Goal: Find contact information: Find contact information

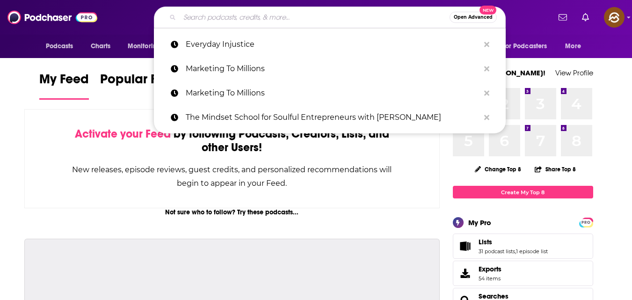
click at [318, 18] on input "Search podcasts, credits, & more..." at bounding box center [315, 17] width 270 height 15
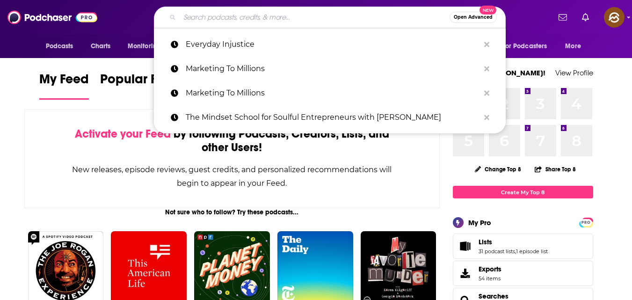
paste input "[URL][DOMAIN_NAME]"
type input "[URL][DOMAIN_NAME]"
paste input "Business By The Books with [PERSON_NAME]"
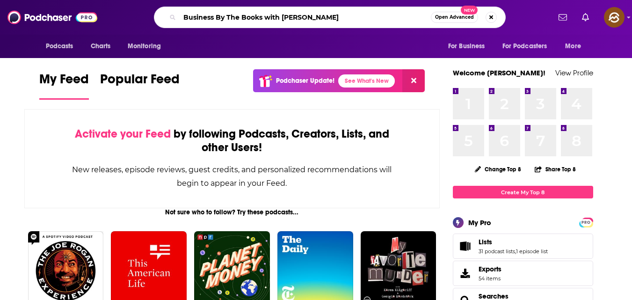
type input "Business By The Books with [PERSON_NAME]"
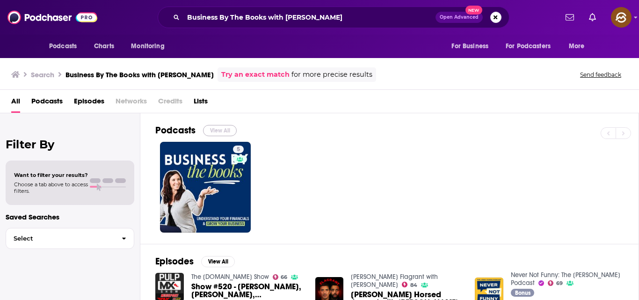
click at [224, 131] on button "View All" at bounding box center [220, 130] width 34 height 11
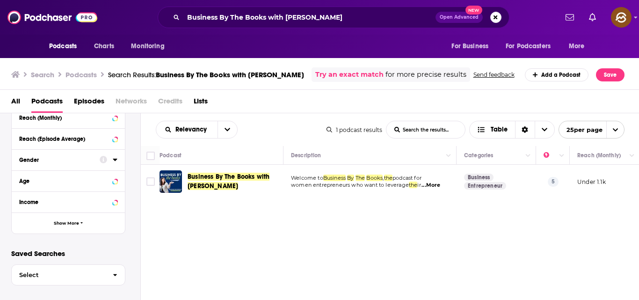
scroll to position [284, 0]
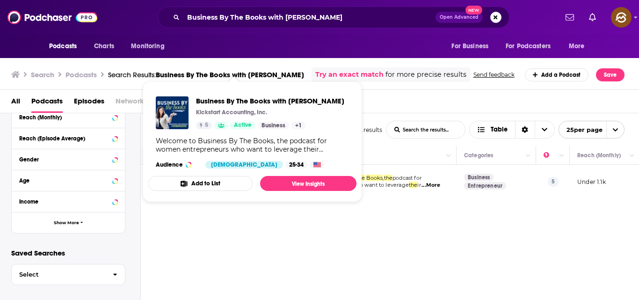
click at [225, 188] on button "Add to List" at bounding box center [200, 183] width 104 height 15
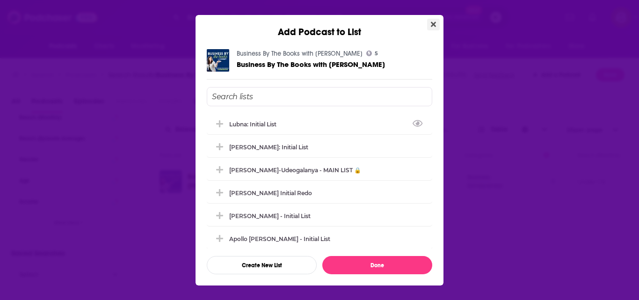
click at [433, 21] on icon "Close" at bounding box center [433, 24] width 5 height 7
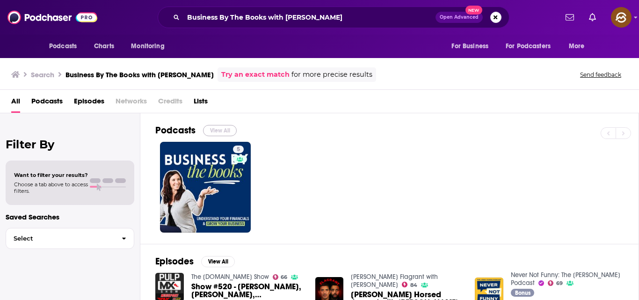
click at [223, 131] on button "View All" at bounding box center [220, 130] width 34 height 11
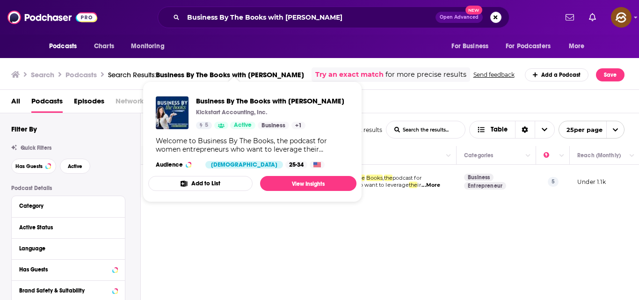
click at [224, 190] on button "Add to List" at bounding box center [200, 183] width 104 height 15
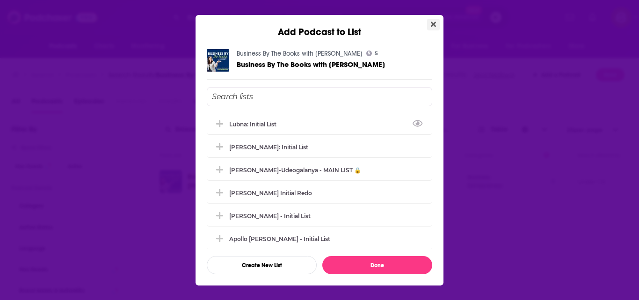
click at [435, 21] on icon "Close" at bounding box center [433, 24] width 5 height 7
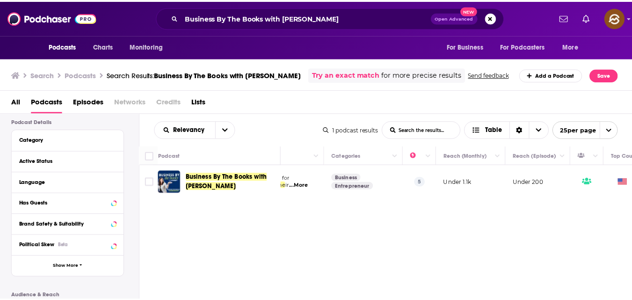
scroll to position [0, 205]
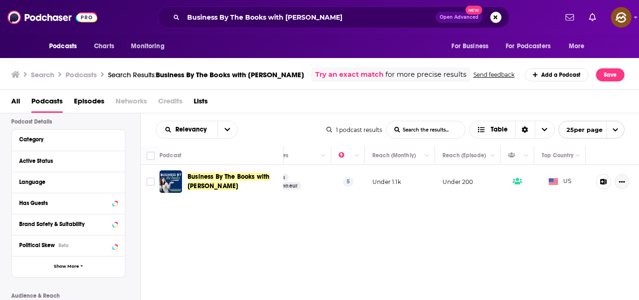
click at [621, 185] on icon "Show More Button" at bounding box center [622, 182] width 6 height 6
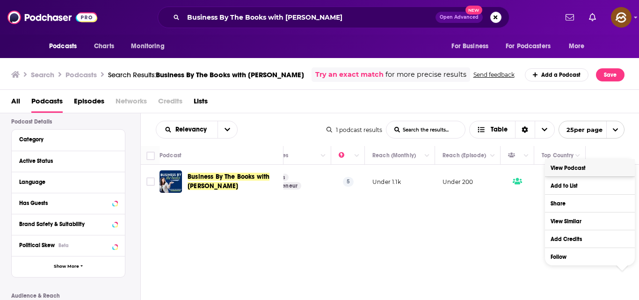
click at [591, 168] on link "View Podcast" at bounding box center [590, 167] width 90 height 17
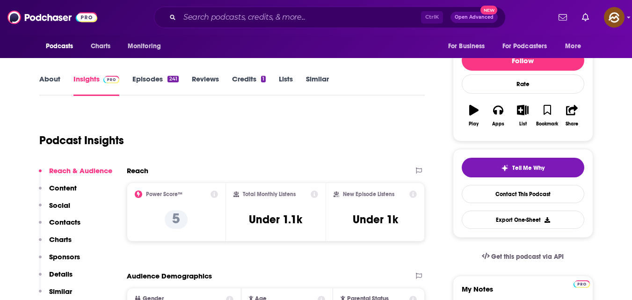
scroll to position [133, 0]
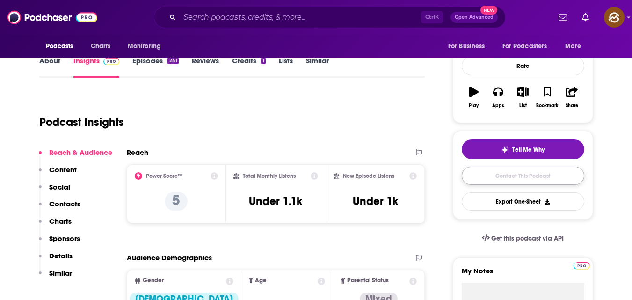
click at [516, 174] on link "Contact This Podcast" at bounding box center [522, 175] width 122 height 18
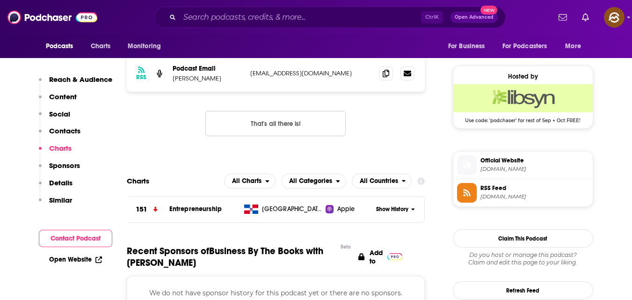
scroll to position [727, 0]
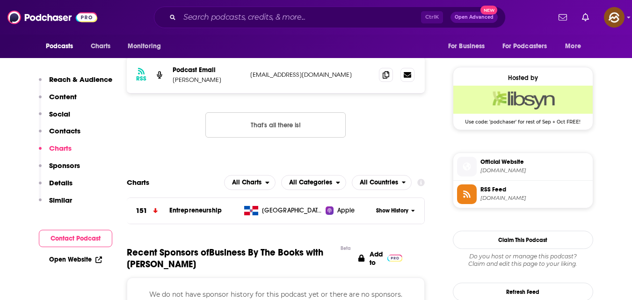
click at [65, 127] on p "Contacts" at bounding box center [64, 130] width 31 height 9
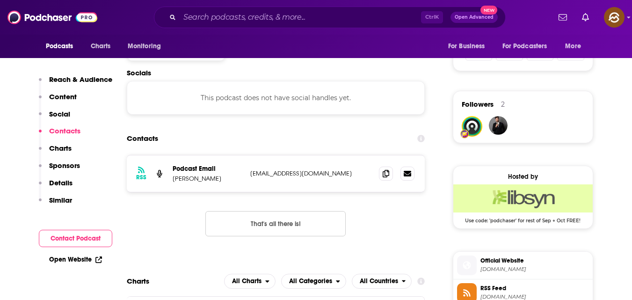
scroll to position [627, 0]
drag, startPoint x: 248, startPoint y: 172, endPoint x: 288, endPoint y: 174, distance: 40.3
click at [276, 174] on div "RSS Podcast Email [PERSON_NAME] [EMAIL_ADDRESS][DOMAIN_NAME] [EMAIL_ADDRESS][DO…" at bounding box center [276, 174] width 298 height 36
click at [385, 174] on icon at bounding box center [385, 173] width 7 height 7
drag, startPoint x: 175, startPoint y: 178, endPoint x: 216, endPoint y: 179, distance: 40.7
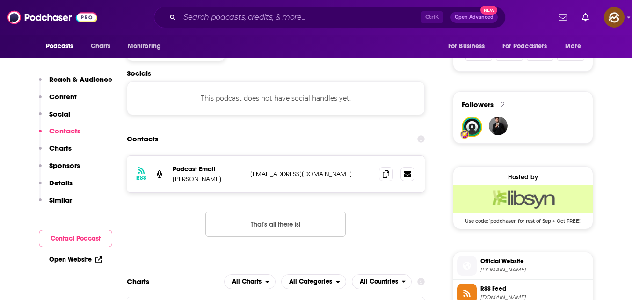
click at [216, 179] on p "[PERSON_NAME]" at bounding box center [208, 179] width 70 height 8
drag, startPoint x: 172, startPoint y: 179, endPoint x: 223, endPoint y: 182, distance: 51.1
click at [223, 182] on p "[PERSON_NAME]" at bounding box center [208, 179] width 70 height 8
copy p "[PERSON_NAME]"
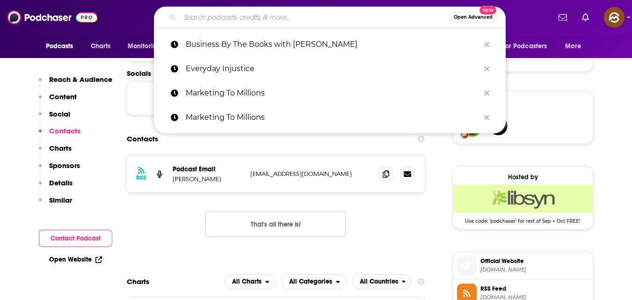
click at [272, 21] on input "Search podcasts, credits, & more..." at bounding box center [315, 17] width 270 height 15
paste input "[URL][DOMAIN_NAME]"
type input "[URL][DOMAIN_NAME]"
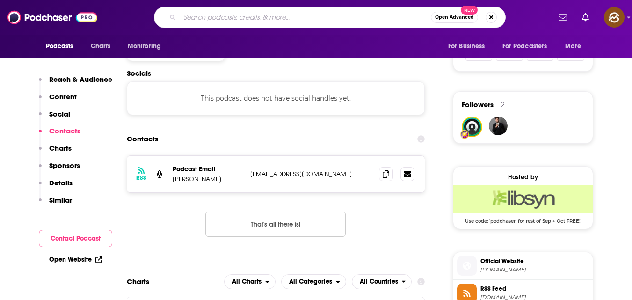
scroll to position [0, 0]
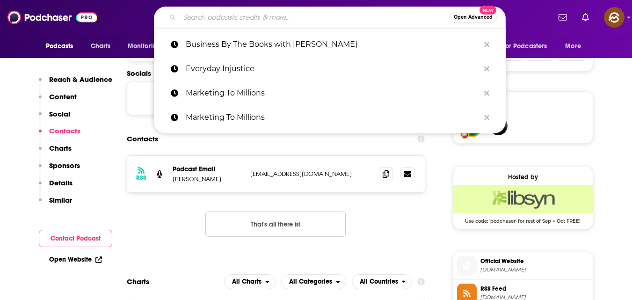
click at [264, 21] on input "Search podcasts, credits, & more..." at bounding box center [315, 17] width 270 height 15
paste input "Coffee N° 5 with [PERSON_NAME]"
type input "Coffee N° 5 with [PERSON_NAME]"
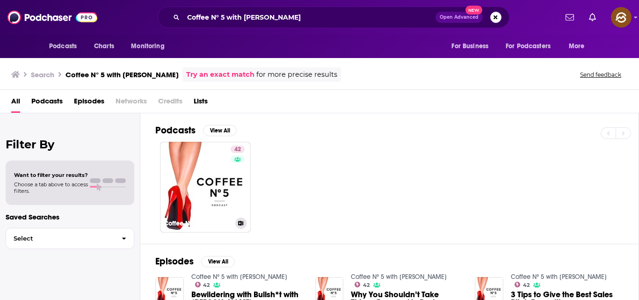
click at [233, 167] on div "42" at bounding box center [238, 181] width 16 height 72
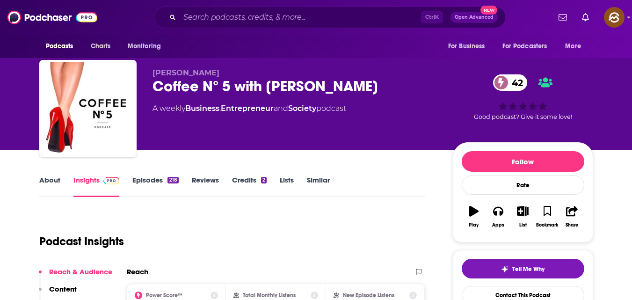
scroll to position [1, 0]
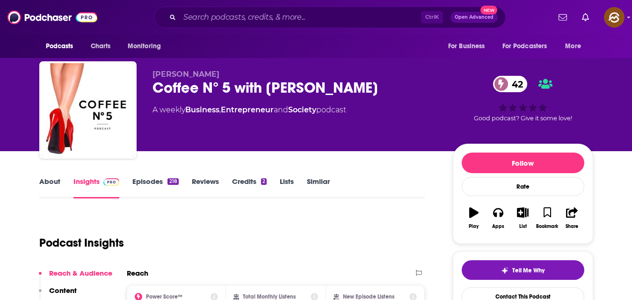
drag, startPoint x: 266, startPoint y: 84, endPoint x: 394, endPoint y: 81, distance: 127.7
click at [394, 81] on div "Coffee N° 5 with [PERSON_NAME] 42" at bounding box center [294, 88] width 285 height 18
copy h2 "[PERSON_NAME]"
drag, startPoint x: 151, startPoint y: 87, endPoint x: 396, endPoint y: 98, distance: 246.1
click at [396, 98] on div "[PERSON_NAME] Coffee N° 5 with [PERSON_NAME] 42 A weekly Business , Entrepreneu…" at bounding box center [316, 111] width 554 height 101
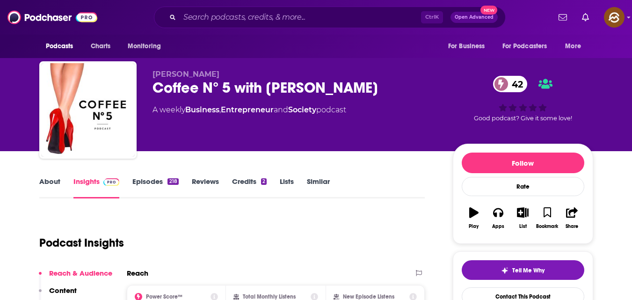
copy h2 "Coffee N° 5 with [PERSON_NAME]"
click at [382, 110] on div "A weekly Business , Entrepreneur and Society podcast" at bounding box center [294, 109] width 285 height 11
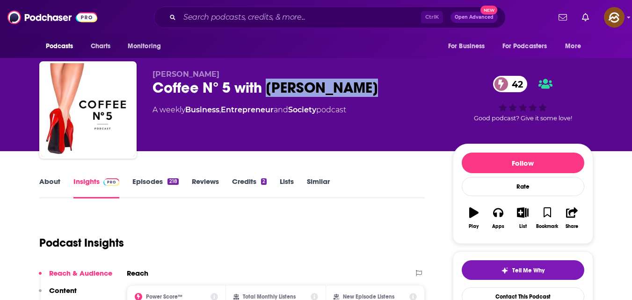
drag, startPoint x: 382, startPoint y: 110, endPoint x: 297, endPoint y: 87, distance: 87.7
click at [297, 87] on div "[PERSON_NAME] Coffee N° 5 with [PERSON_NAME] 42 A weekly Business , Entrepreneu…" at bounding box center [294, 107] width 285 height 75
click at [348, 134] on div "[PERSON_NAME] Coffee N° 5 with [PERSON_NAME] 42 A weekly Business , Entrepreneu…" at bounding box center [294, 107] width 285 height 75
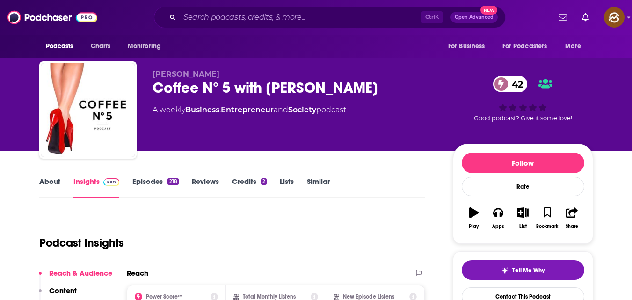
drag, startPoint x: 266, startPoint y: 86, endPoint x: 397, endPoint y: 94, distance: 131.2
click at [397, 94] on div "Coffee N° 5 with [PERSON_NAME] 42" at bounding box center [294, 88] width 285 height 18
copy h2 "[PERSON_NAME]"
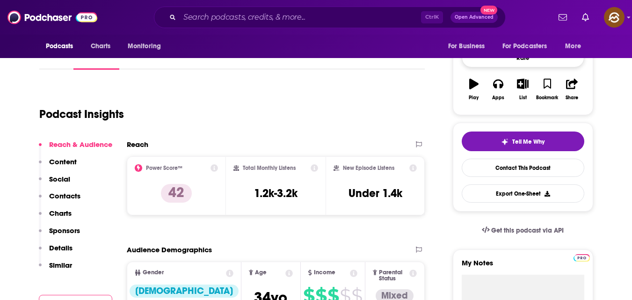
scroll to position [130, 0]
click at [521, 164] on link "Contact This Podcast" at bounding box center [522, 167] width 122 height 18
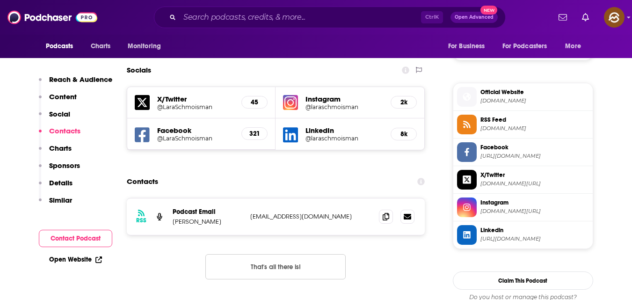
scroll to position [798, 0]
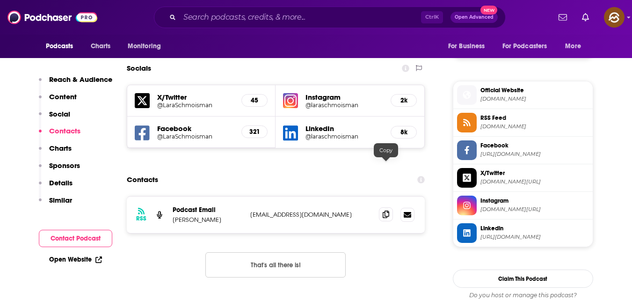
click at [388, 210] on icon at bounding box center [385, 213] width 7 height 7
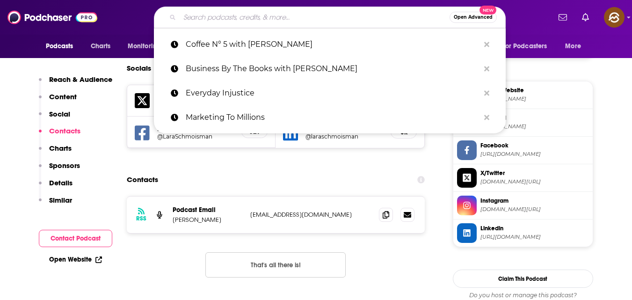
click at [324, 17] on input "Search podcasts, credits, & more..." at bounding box center [315, 17] width 270 height 15
paste input "Make Bank with [PERSON_NAME]"
type input "Make Bank with [PERSON_NAME]"
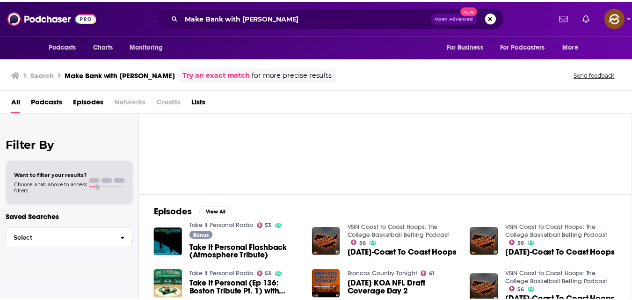
scroll to position [36, 0]
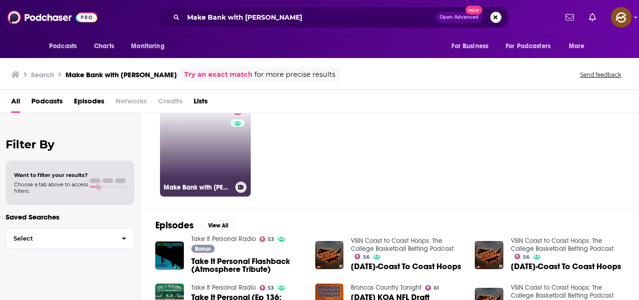
click at [207, 162] on link "46 Make Bank with [PERSON_NAME]" at bounding box center [205, 151] width 91 height 91
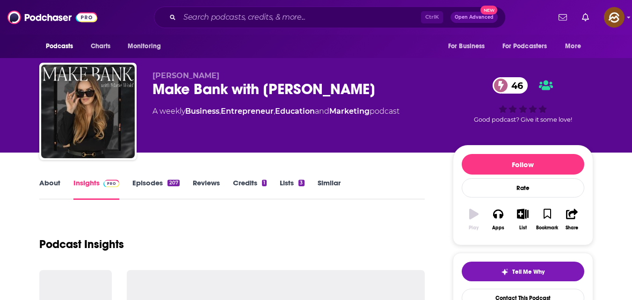
scroll to position [74, 0]
